Goal: Check status: Check status

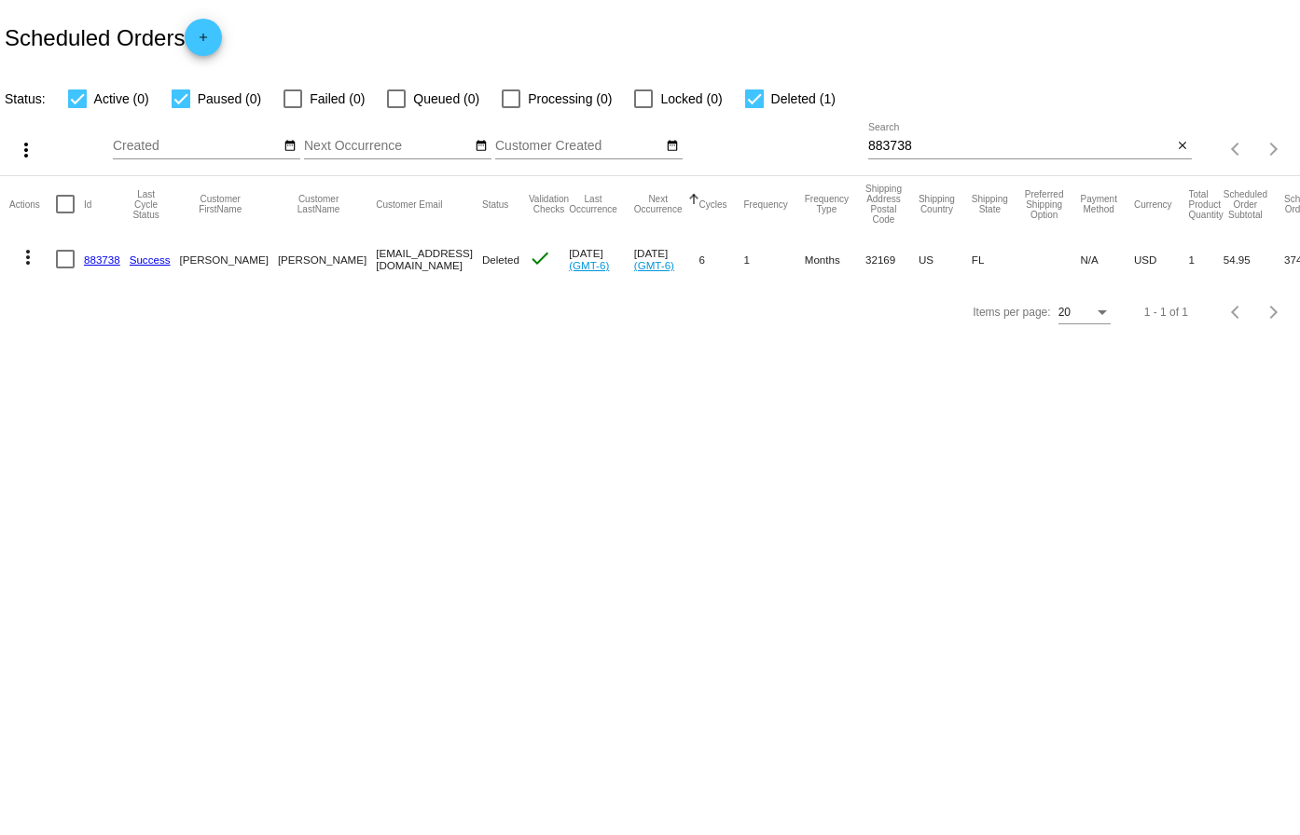
click at [963, 144] on input "883738" at bounding box center [1020, 146] width 304 height 15
paste input "967621"
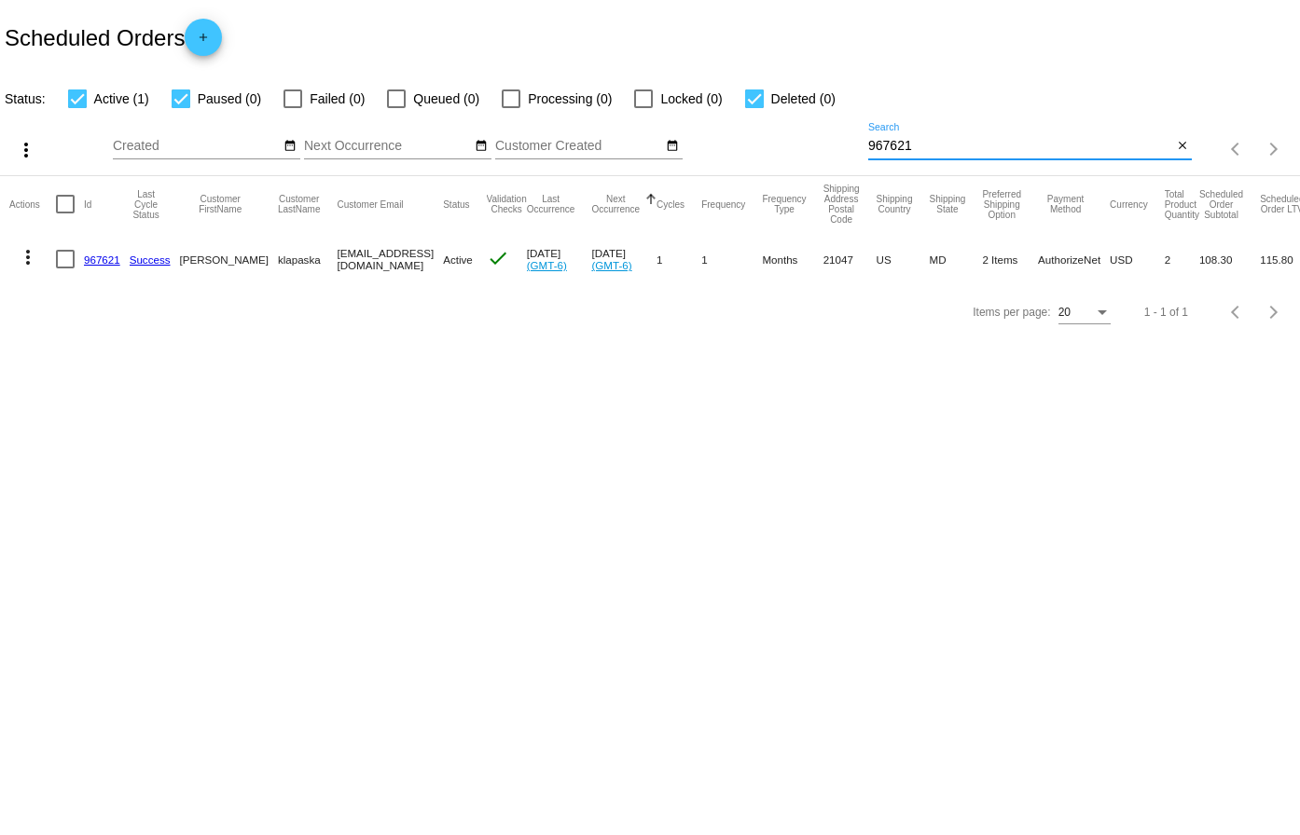
type input "967621"
click at [106, 254] on link "967621" at bounding box center [102, 260] width 36 height 12
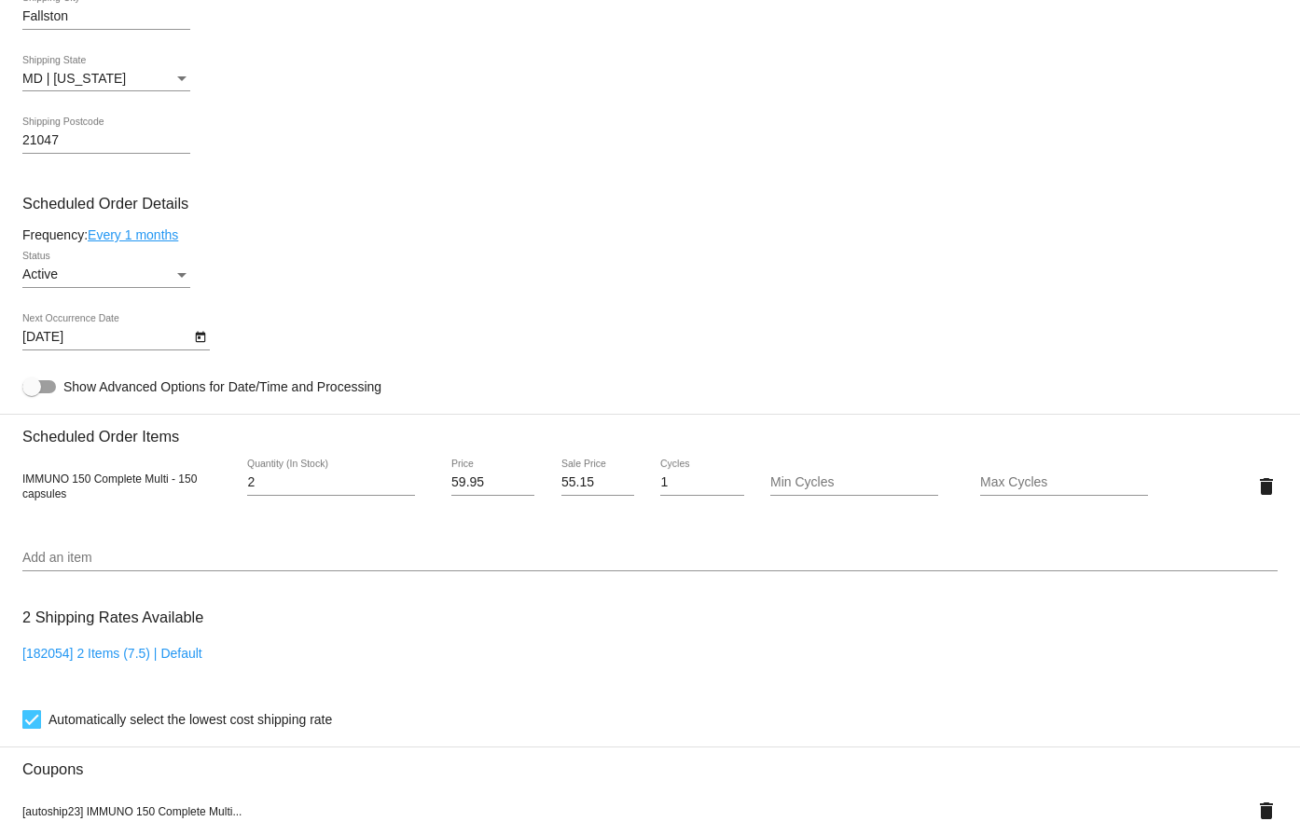
scroll to position [837, 0]
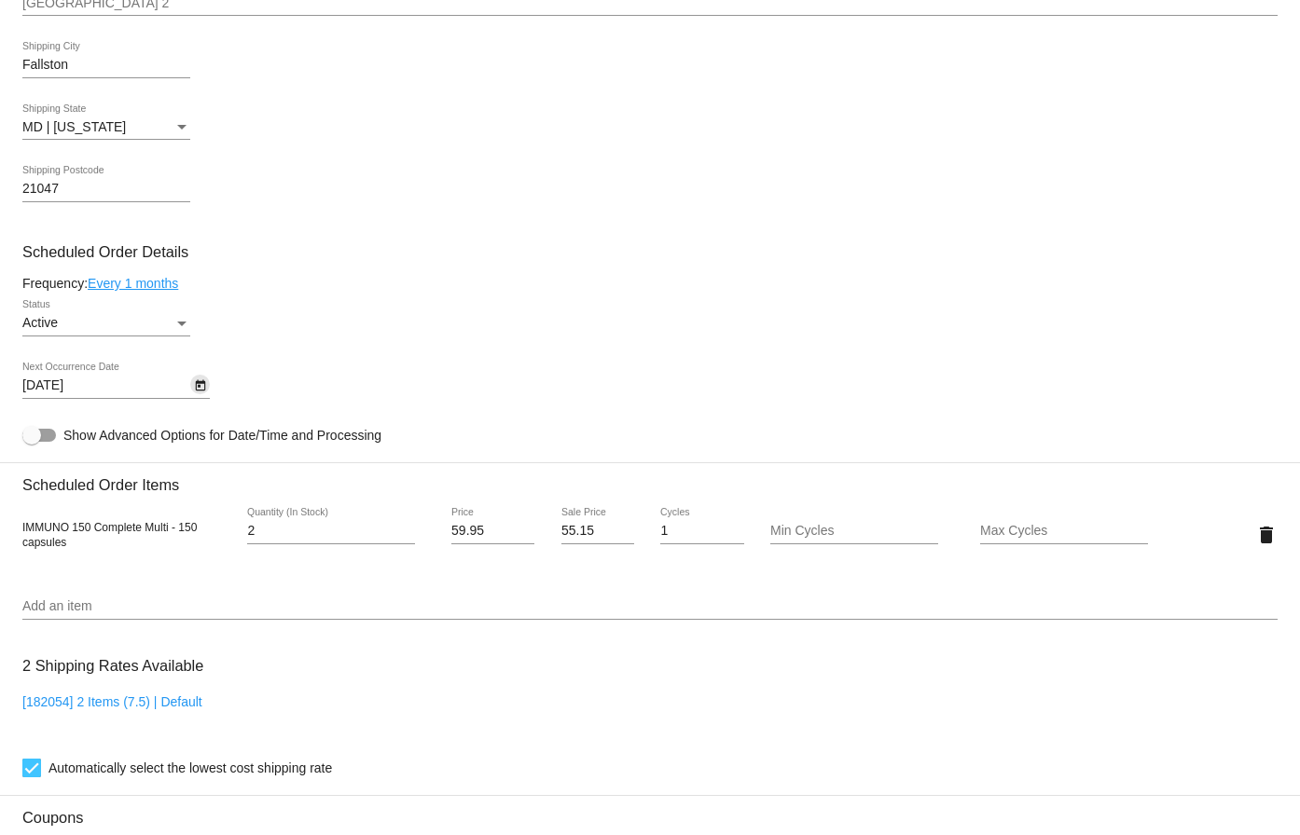
click at [198, 385] on icon "Open calendar" at bounding box center [200, 385] width 10 height 11
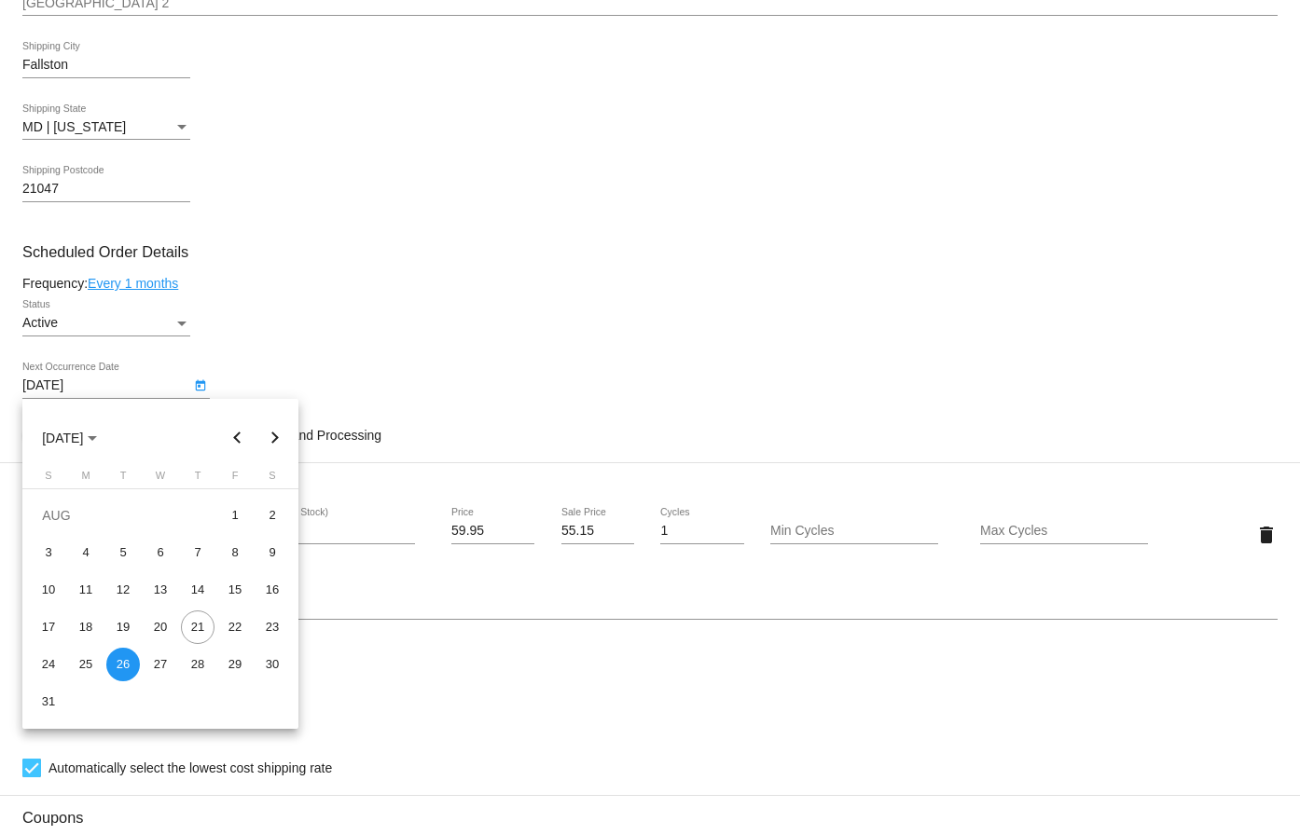
click at [270, 437] on button "Next month" at bounding box center [274, 438] width 37 height 37
click at [228, 660] on div "26" at bounding box center [235, 665] width 34 height 34
type input "[DATE]"
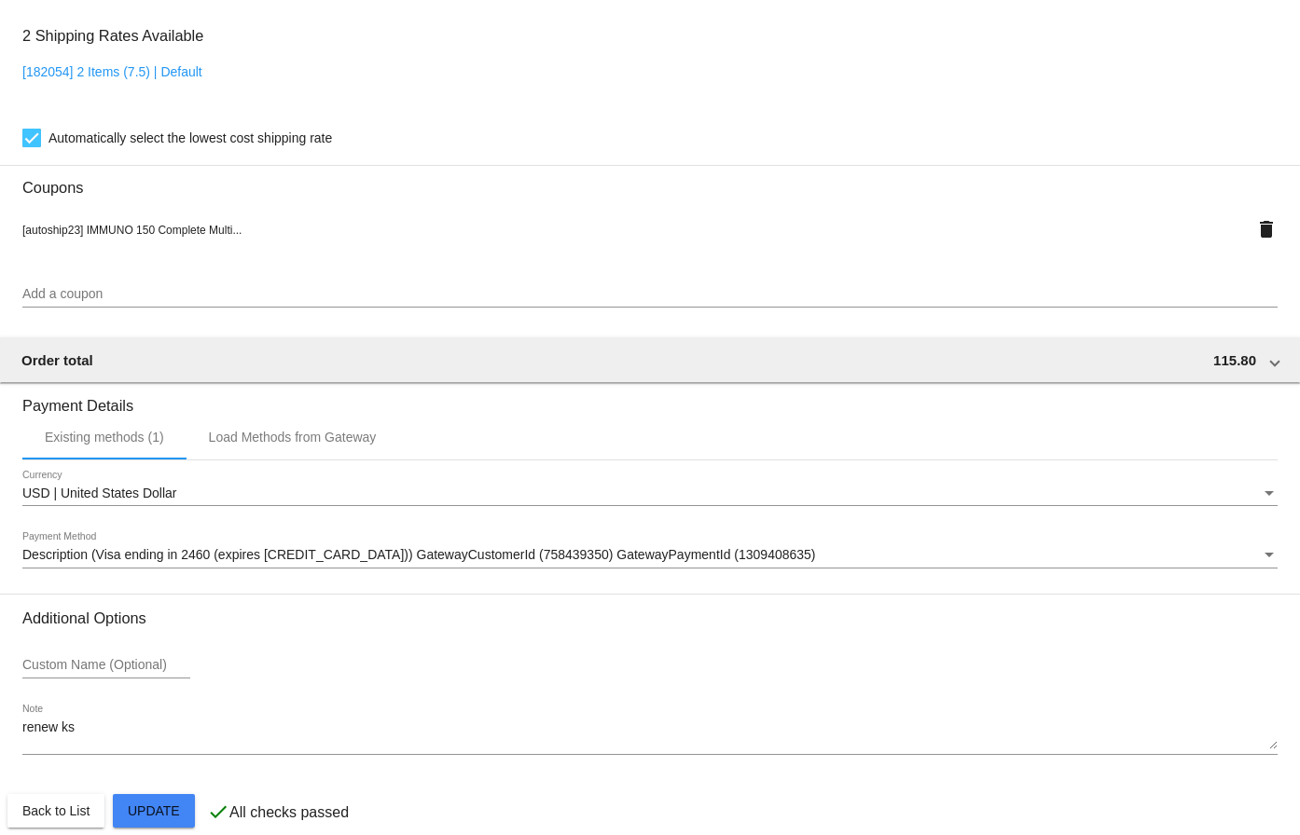
scroll to position [1490, 0]
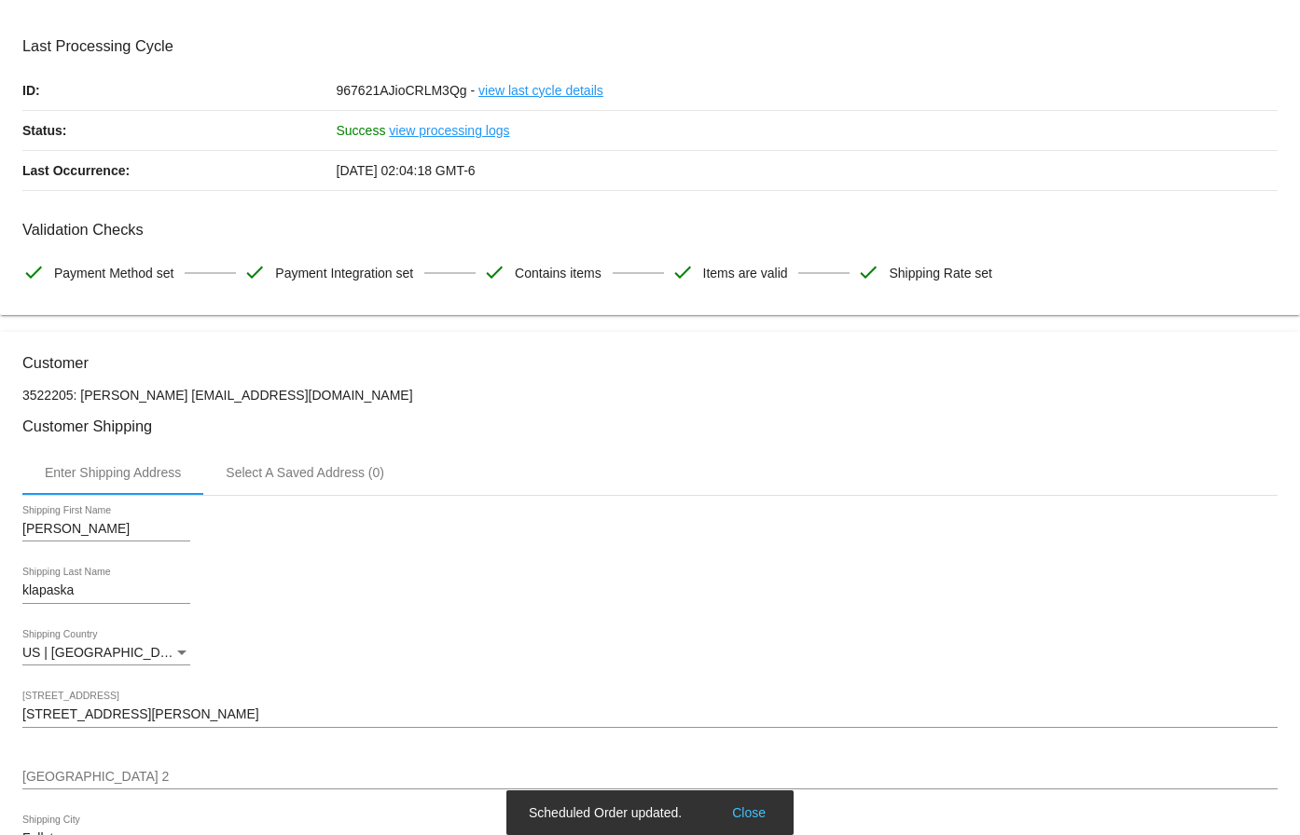
scroll to position [0, 0]
